Goal: Task Accomplishment & Management: Complete application form

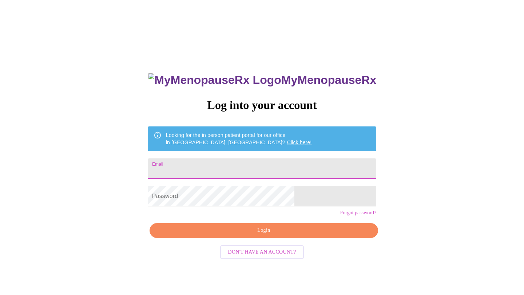
click at [277, 164] on input "Email" at bounding box center [262, 169] width 228 height 20
type input "karen_sarabia@yahoo.com"
